Goal: Find specific page/section

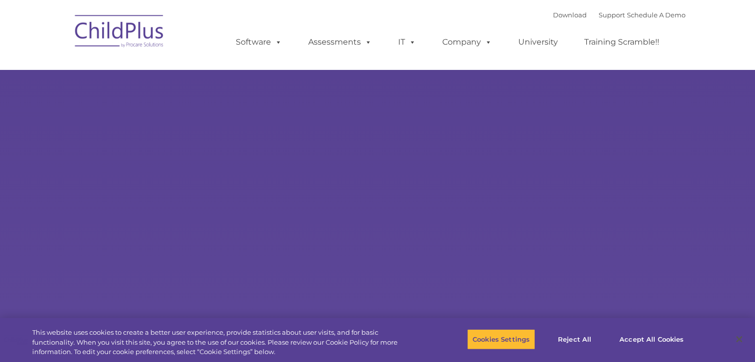
select select "MEDIUM"
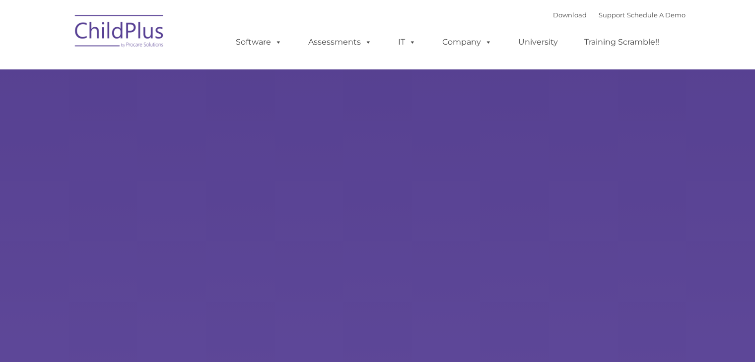
type input ""
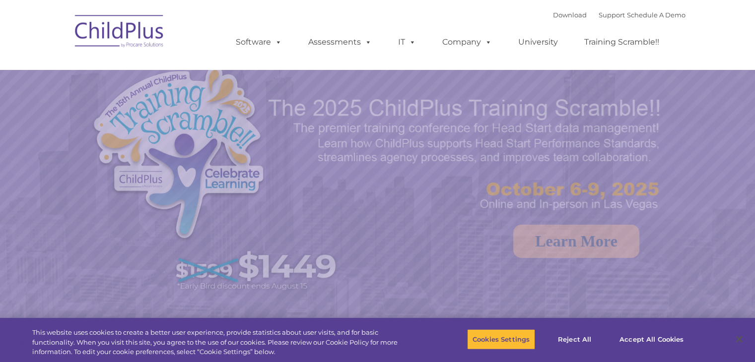
select select "MEDIUM"
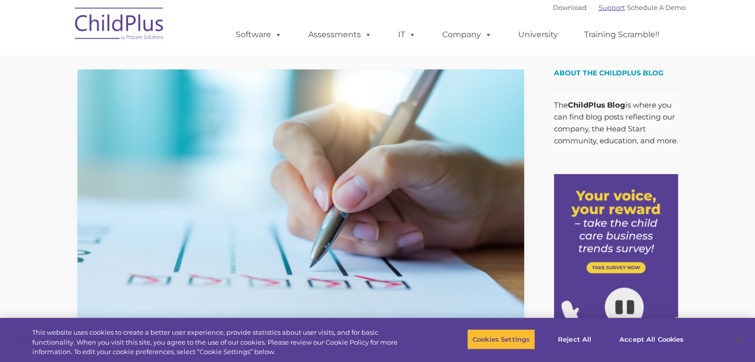
click at [602, 7] on link "Support" at bounding box center [612, 7] width 26 height 8
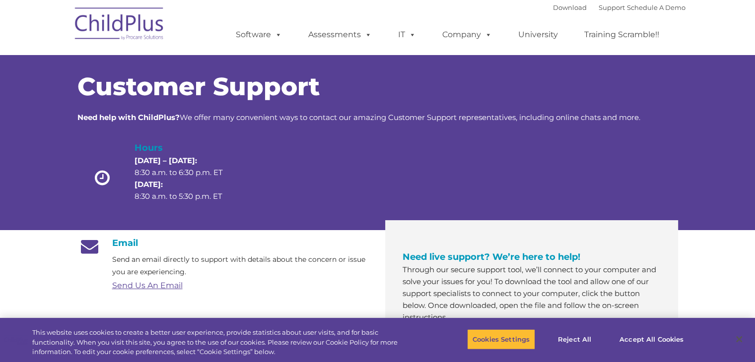
click at [564, 11] on div "Download Support | Schedule A Demo " at bounding box center [619, 7] width 133 height 15
click at [564, 7] on link "Download" at bounding box center [570, 7] width 34 height 8
